Goal: Check status: Check status

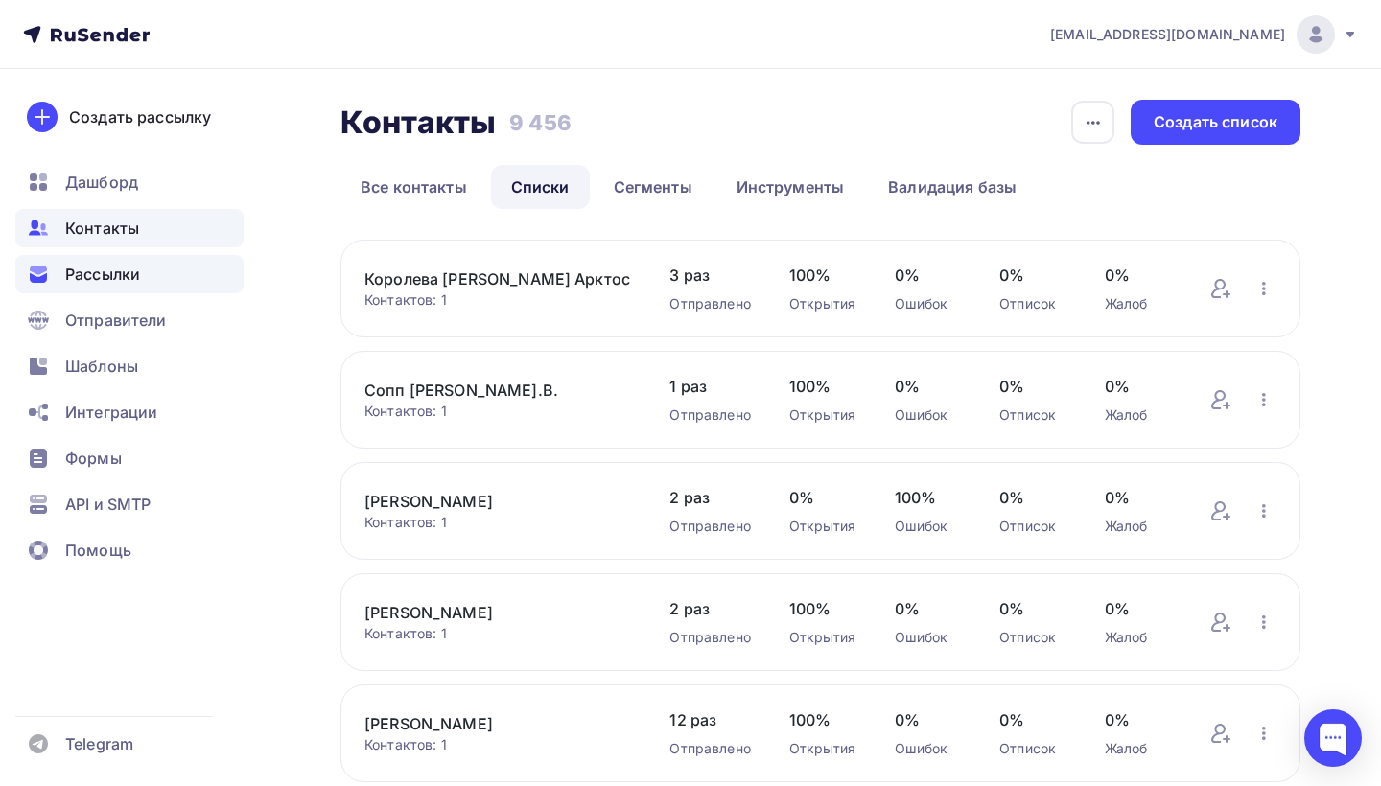
click at [129, 276] on span "Рассылки" at bounding box center [102, 274] width 75 height 23
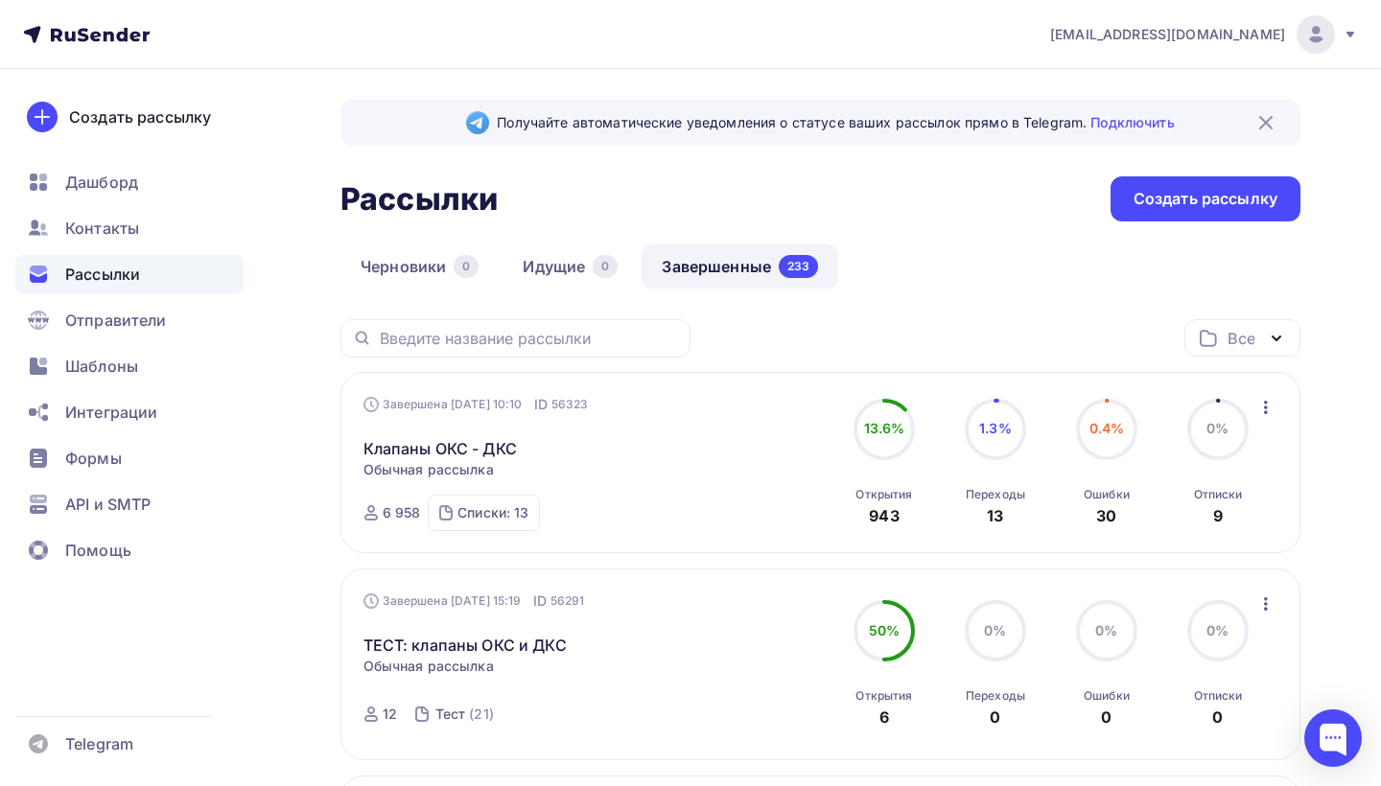
click at [693, 265] on link "Завершенные 233" at bounding box center [740, 267] width 197 height 44
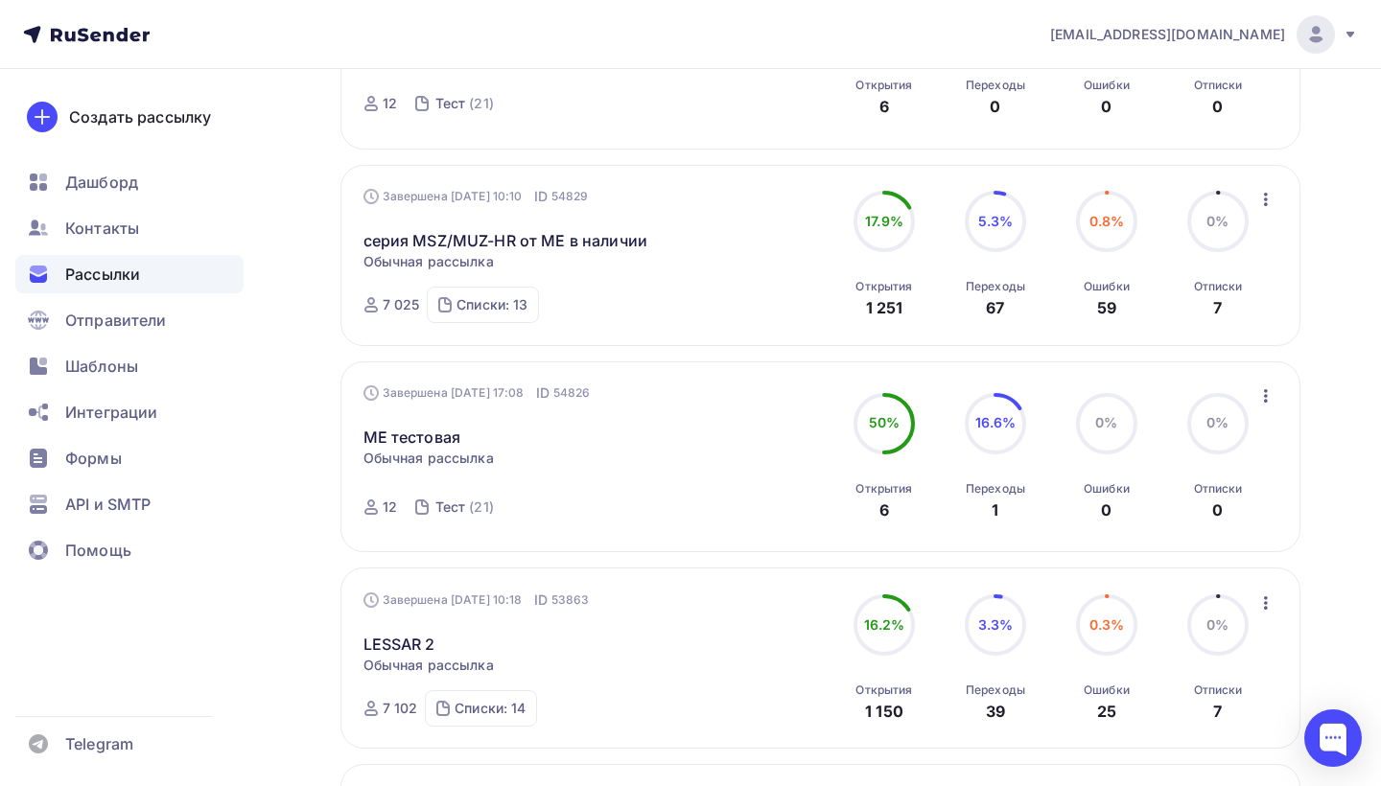
scroll to position [614, 0]
drag, startPoint x: 354, startPoint y: 246, endPoint x: 646, endPoint y: 259, distance: 292.8
click at [646, 259] on div "Завершена [DATE] 10:10 ID 54829 серия MSZ/MUZ-HR от МЕ в наличии Статистика Обз…" at bounding box center [820, 252] width 960 height 181
copy link "серия MSZ/MUZ-HR от МЕ в наличии"
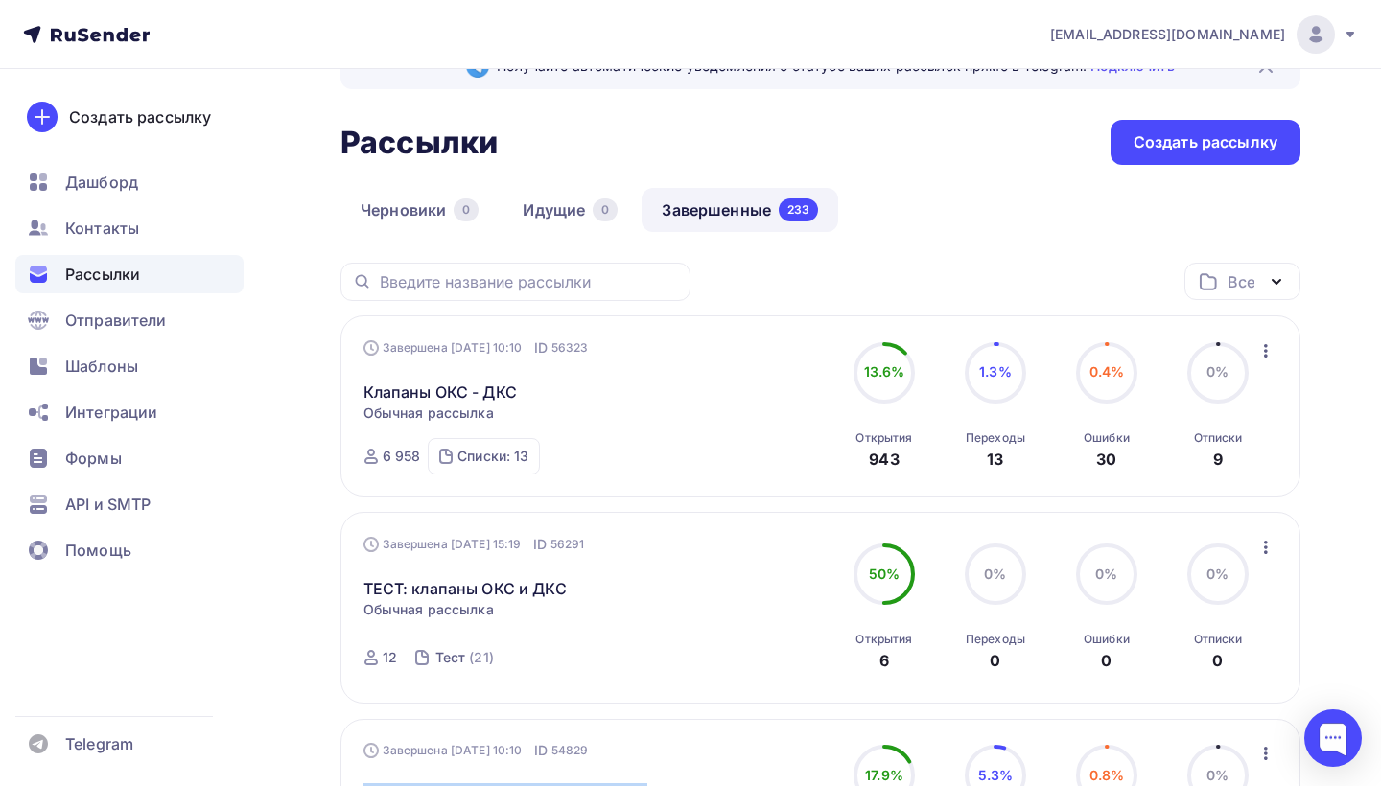
scroll to position [60, 0]
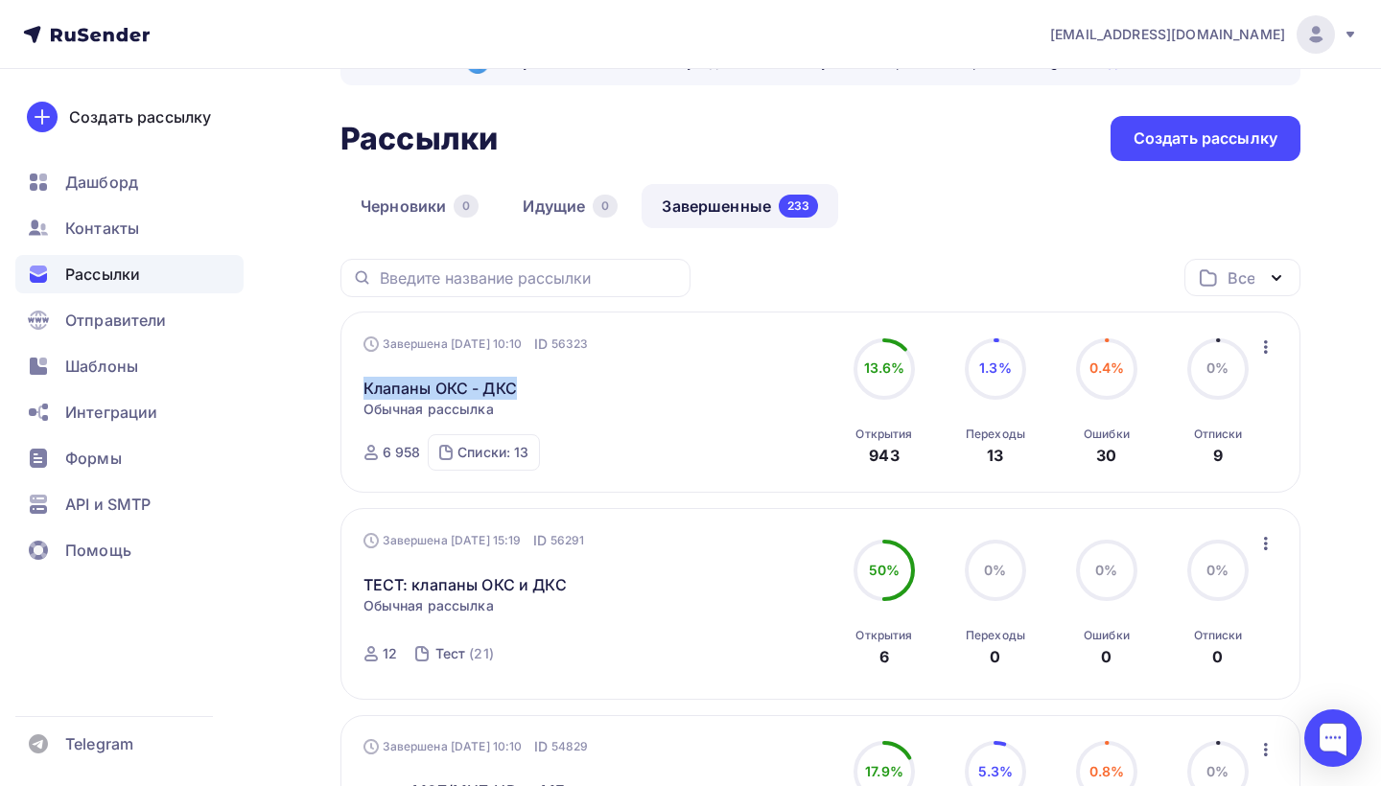
drag, startPoint x: 356, startPoint y: 389, endPoint x: 524, endPoint y: 386, distance: 167.9
click at [524, 386] on div "Завершена [DATE] 10:10 ID 56323 Клапаны ОКС - ДКС Статистика Обзор рассылки Коп…" at bounding box center [820, 402] width 960 height 181
copy link "Клапаны ОКС - ДКС"
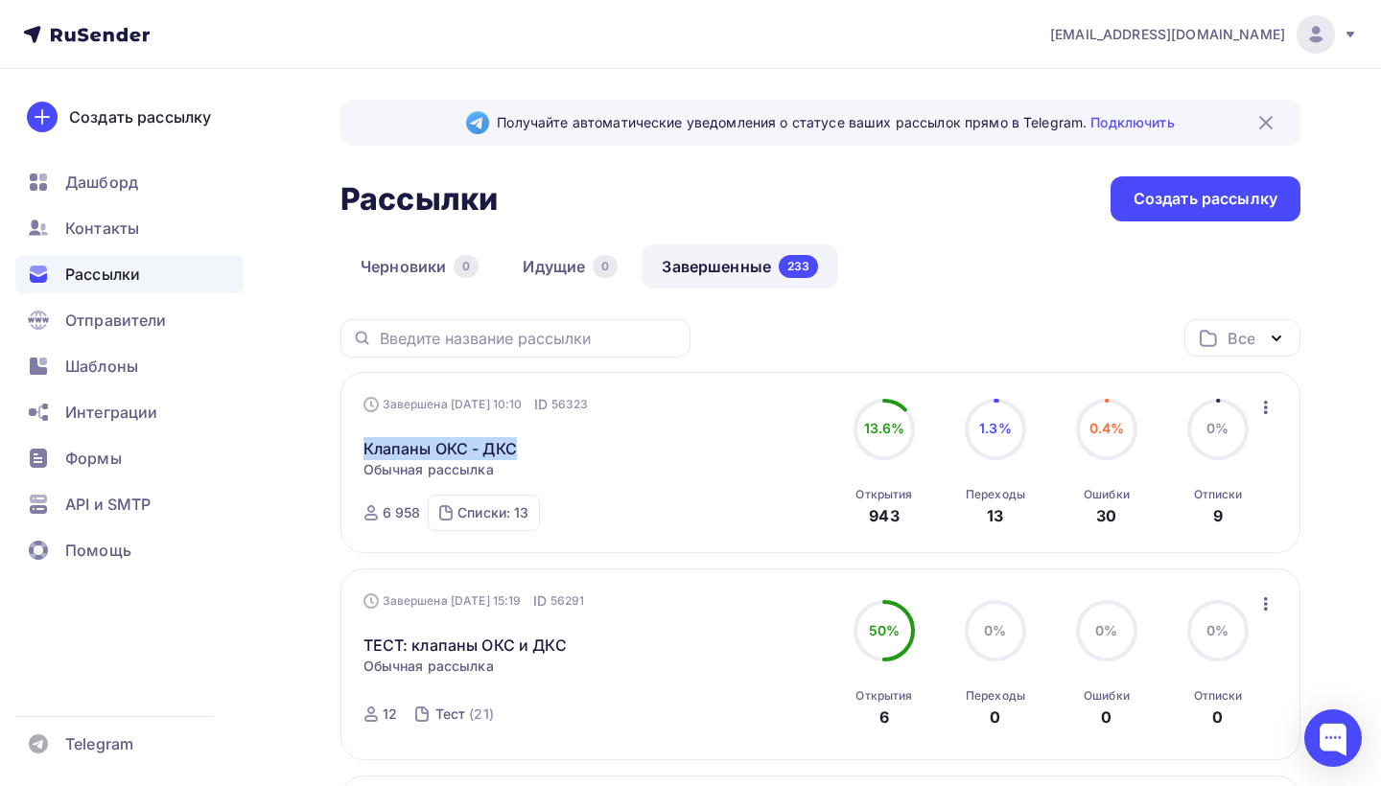
scroll to position [0, 0]
